Goal: Information Seeking & Learning: Learn about a topic

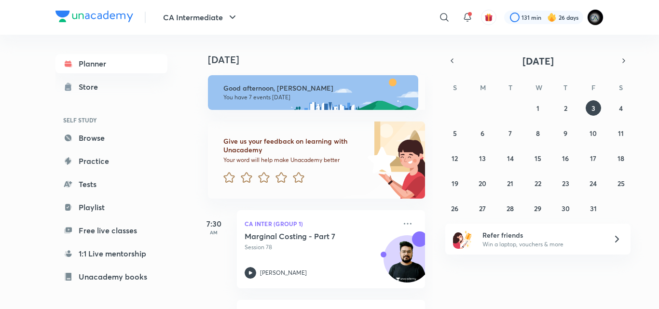
scroll to position [234, 0]
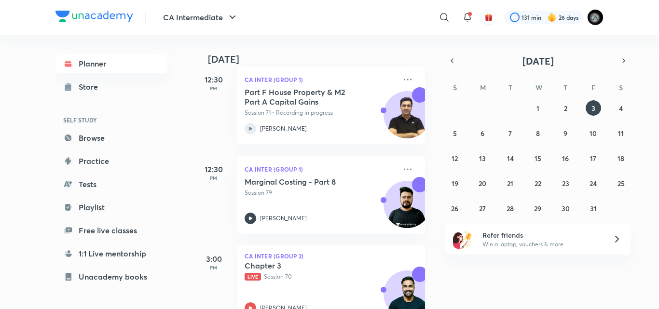
click at [313, 291] on div "Chapter 3 Live Session 70 Shantam Gupta" at bounding box center [320, 287] width 151 height 53
click at [312, 285] on div "Chapter 3 Live Session 70 Shantam Gupta" at bounding box center [320, 287] width 151 height 53
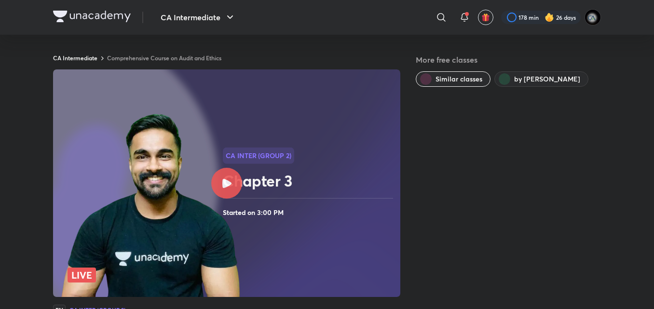
click at [229, 187] on icon at bounding box center [226, 183] width 9 height 9
